Goal: Task Accomplishment & Management: Manage account settings

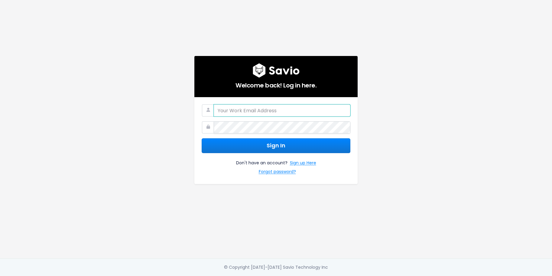
type input "erin.taylor@haulerhero.com"
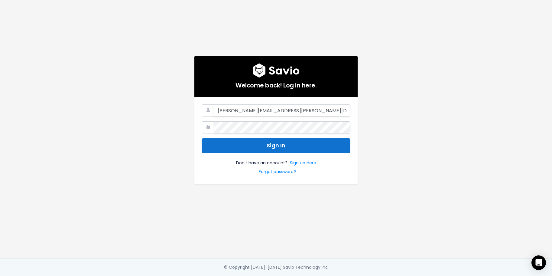
click at [271, 146] on button "Sign In" at bounding box center [276, 145] width 149 height 15
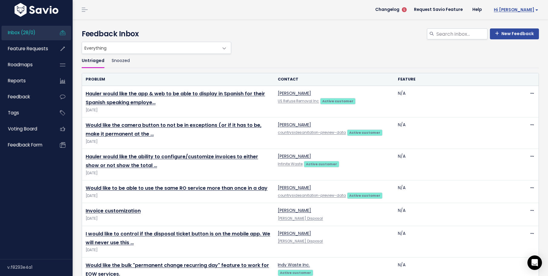
click at [526, 10] on span "Hi [PERSON_NAME]" at bounding box center [516, 10] width 44 height 5
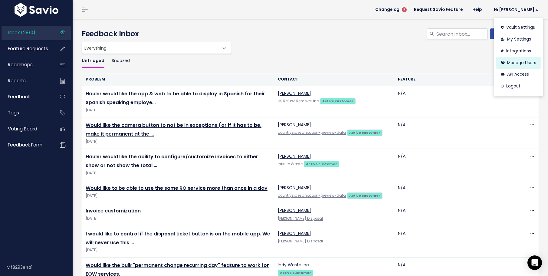
click at [514, 64] on link "Manage Users" at bounding box center [518, 63] width 44 height 12
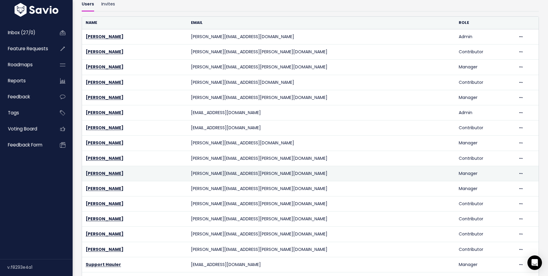
scroll to position [51, 0]
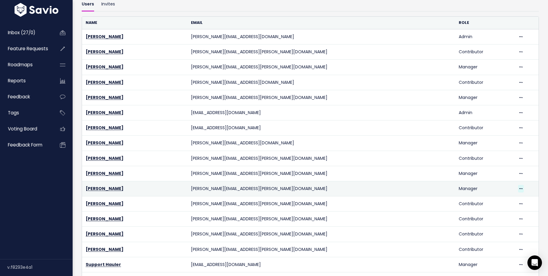
click at [519, 189] on icon at bounding box center [520, 189] width 3 height 4
click at [103, 188] on link "[PERSON_NAME]" at bounding box center [105, 188] width 38 height 6
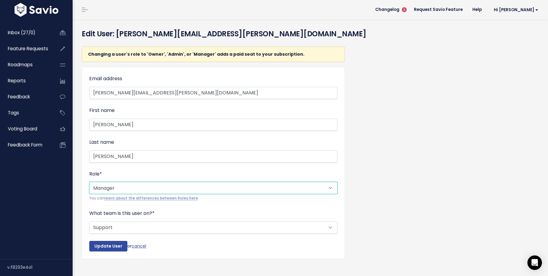
click at [144, 187] on select "--------- Admin Manager Contributor Viewer Submitter" at bounding box center [213, 188] width 248 height 12
select select "CONTRIBUTOR"
click at [89, 182] on select "--------- Admin Manager Contributor Viewer Submitter" at bounding box center [213, 188] width 248 height 12
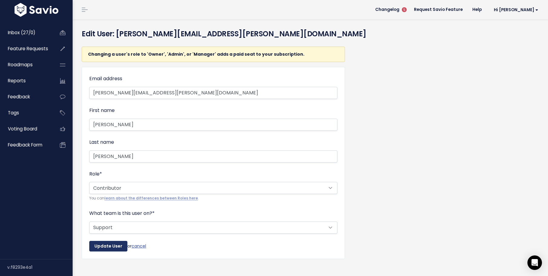
click at [105, 247] on input "Update User" at bounding box center [108, 246] width 38 height 11
